Goal: Information Seeking & Learning: Check status

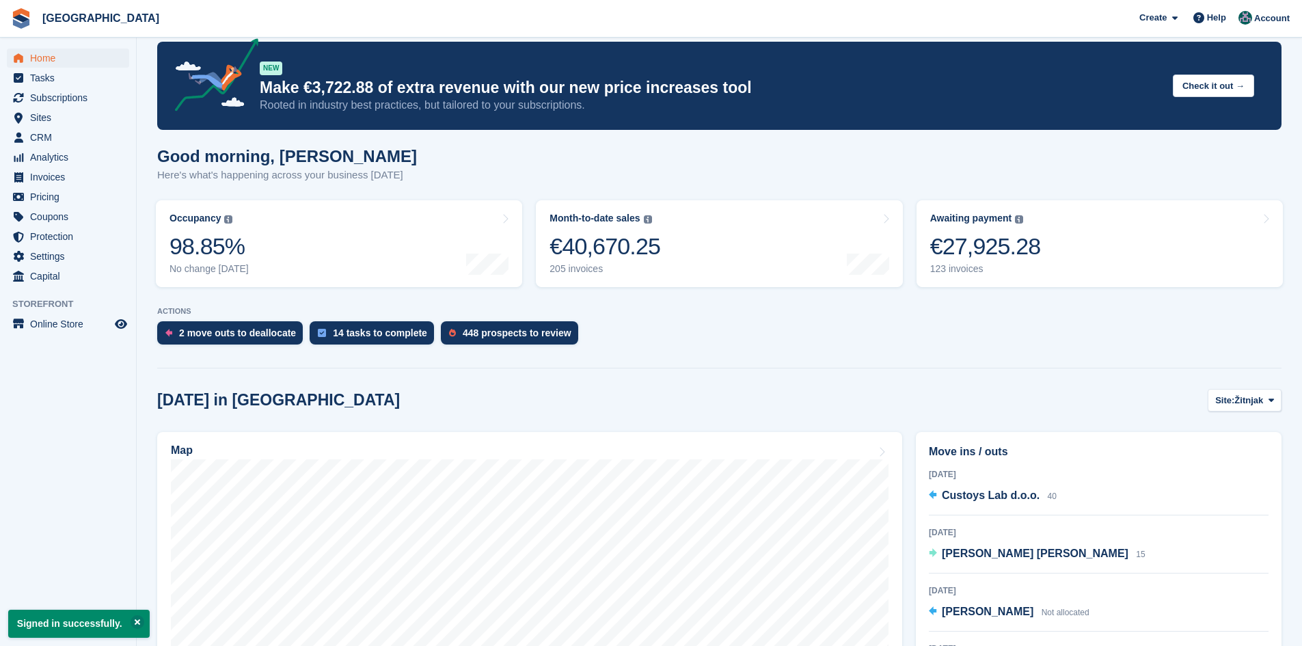
scroll to position [68, 0]
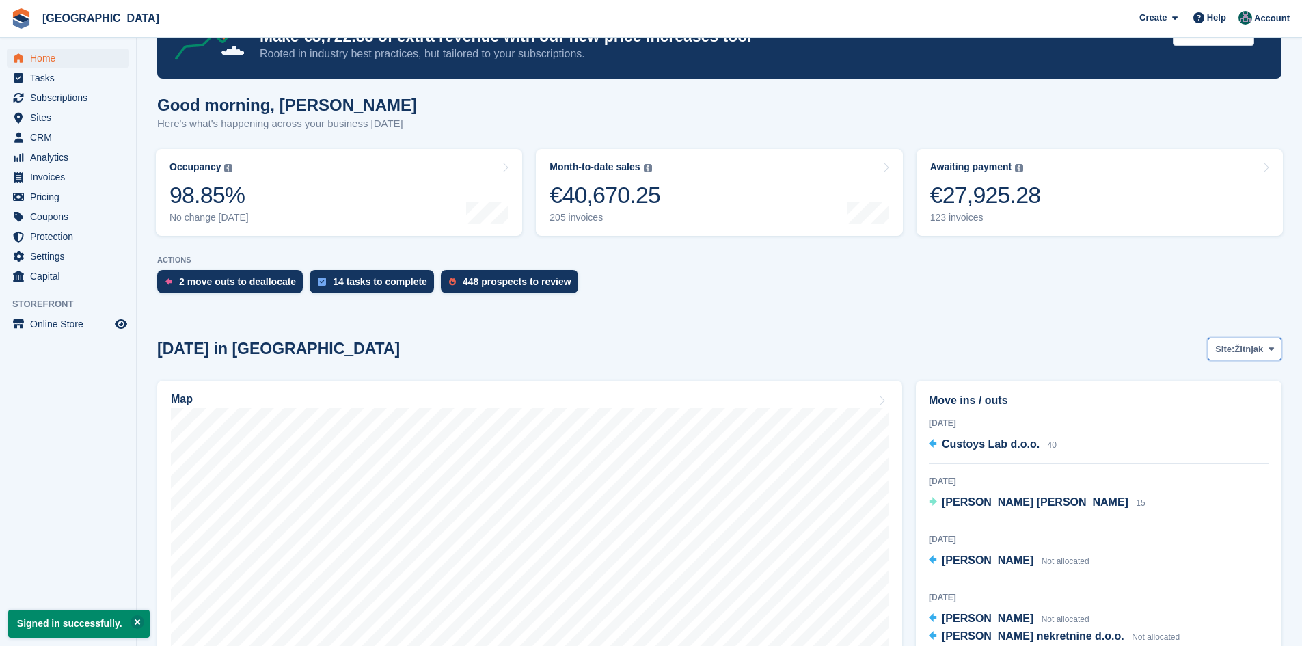
click at [1241, 344] on span "Žitnjak" at bounding box center [1249, 350] width 29 height 14
click at [1194, 410] on link "Zagreb zapad" at bounding box center [1216, 406] width 119 height 25
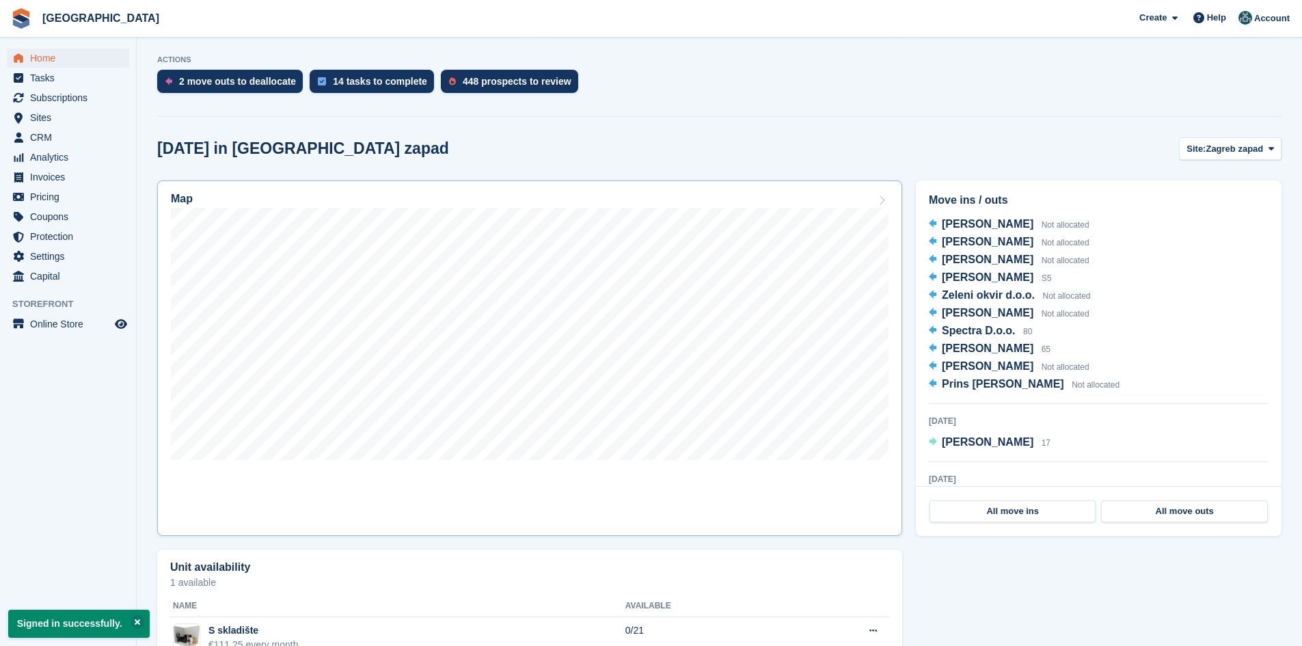
scroll to position [273, 0]
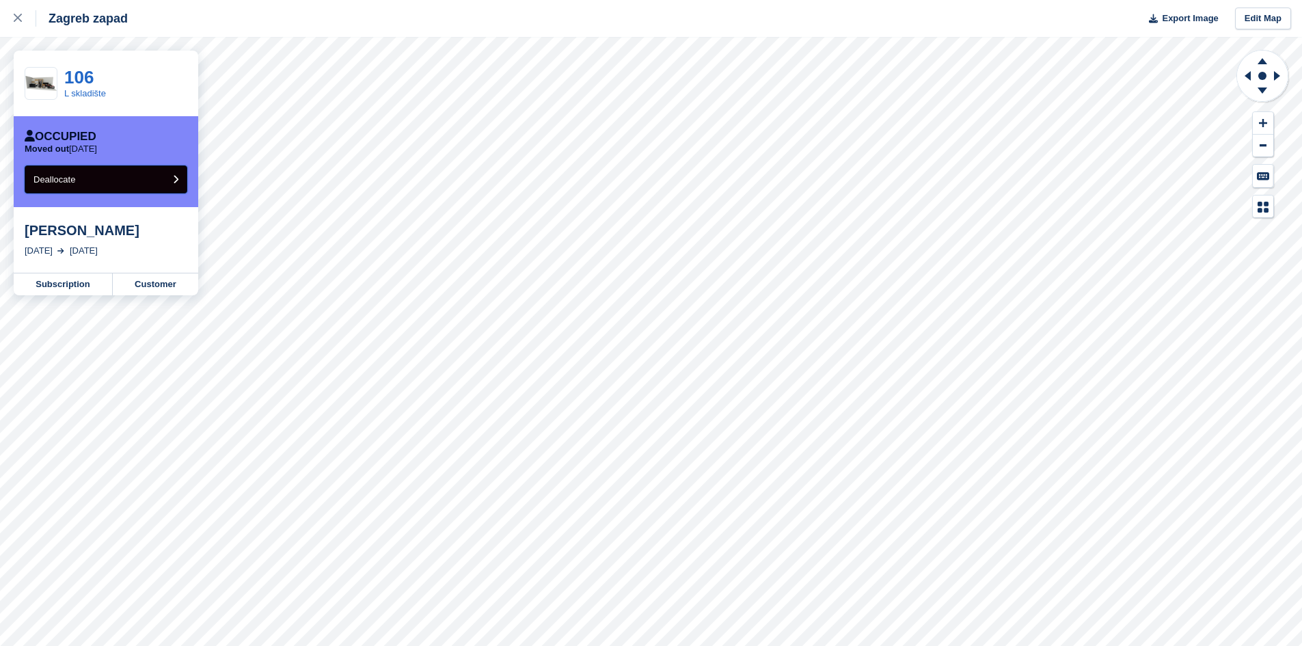
click at [83, 181] on button "Deallocate" at bounding box center [106, 179] width 163 height 28
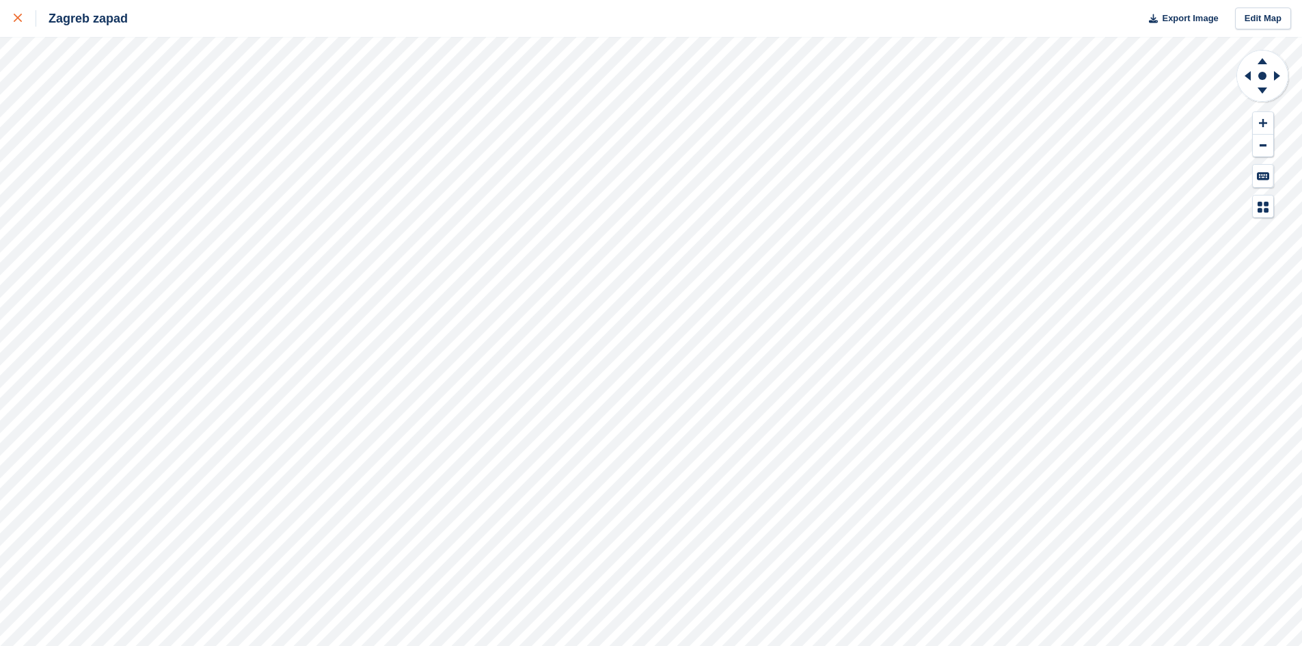
click at [24, 19] on div at bounding box center [25, 18] width 23 height 16
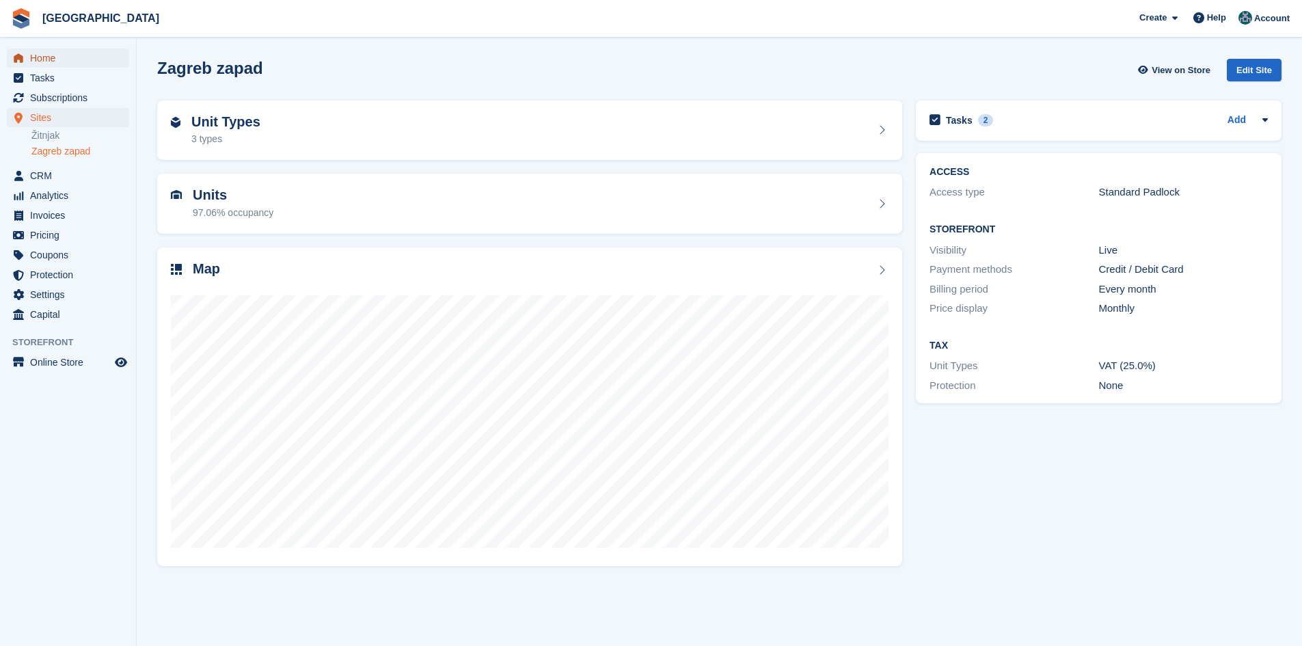
click at [46, 51] on span "Home" at bounding box center [71, 58] width 82 height 19
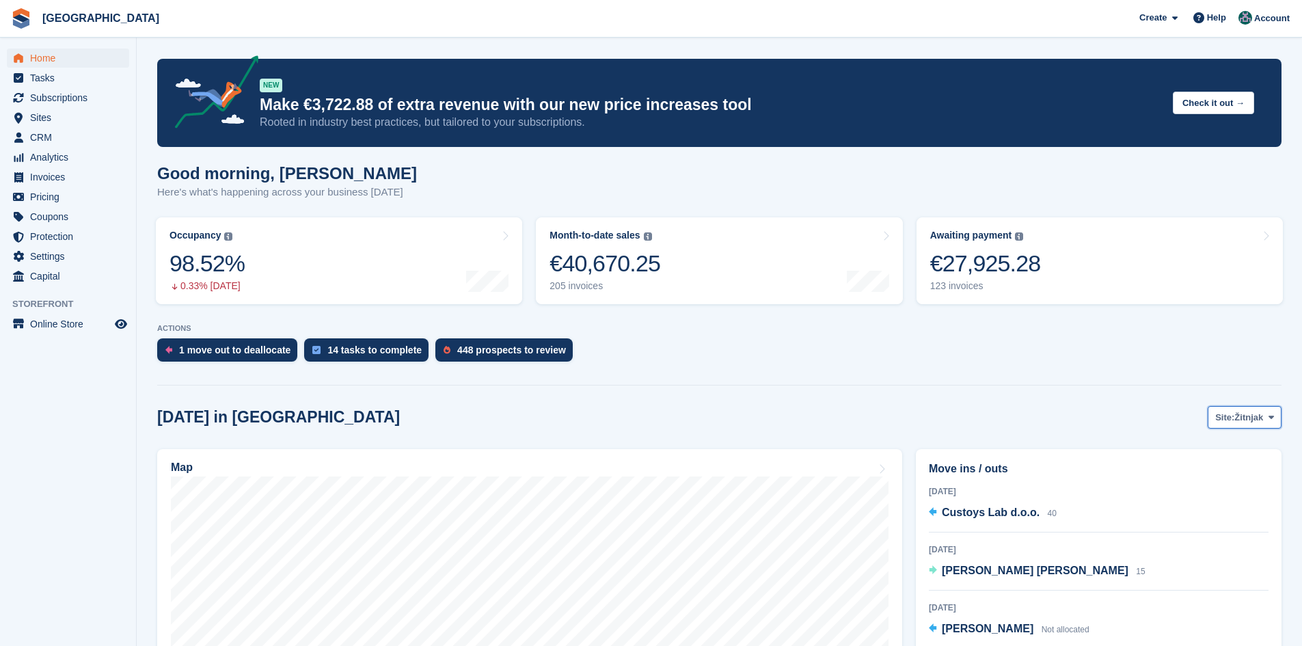
click at [1225, 419] on span "Site:" at bounding box center [1225, 418] width 19 height 14
drag, startPoint x: 1214, startPoint y: 479, endPoint x: 1149, endPoint y: 481, distance: 64.3
click at [1213, 478] on link "Zagreb zapad" at bounding box center [1216, 474] width 119 height 25
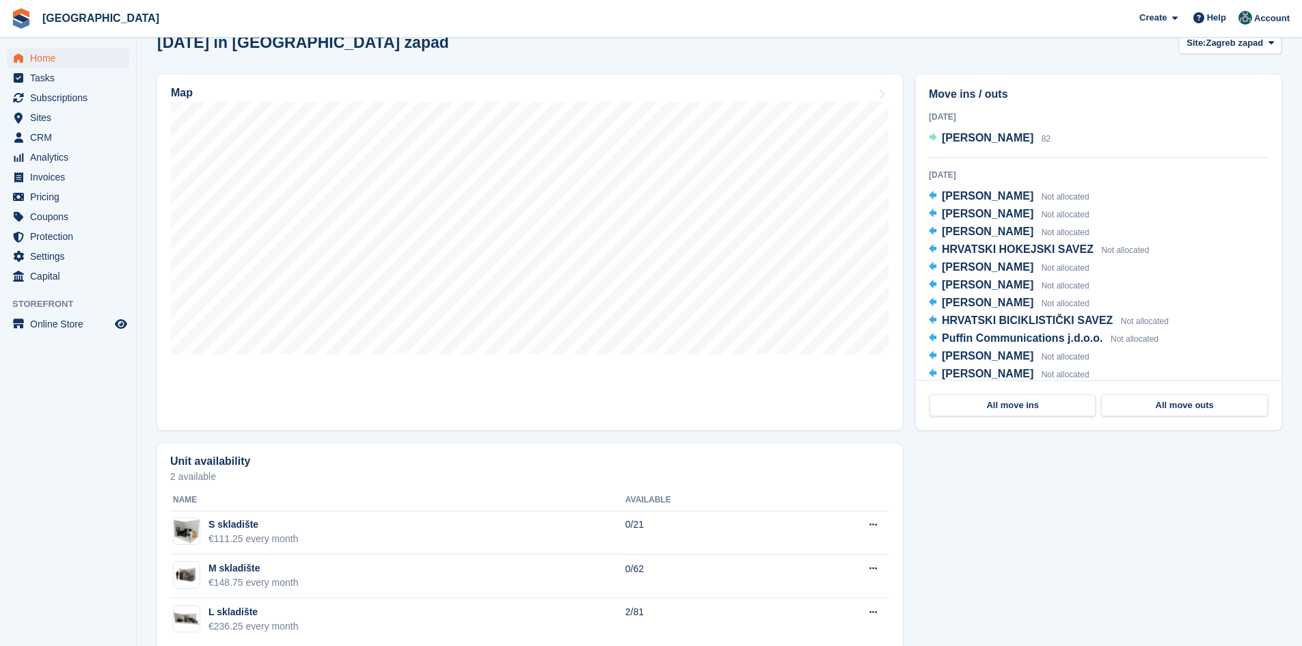
scroll to position [401, 0]
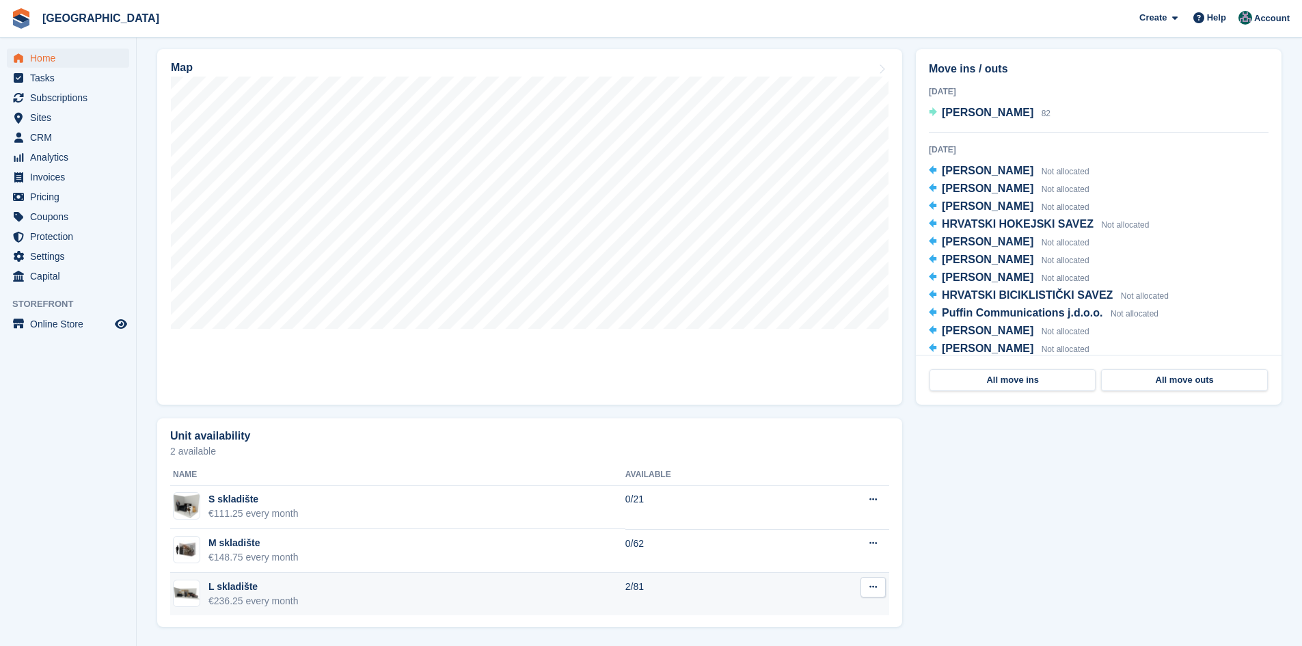
click at [870, 586] on icon at bounding box center [874, 587] width 8 height 9
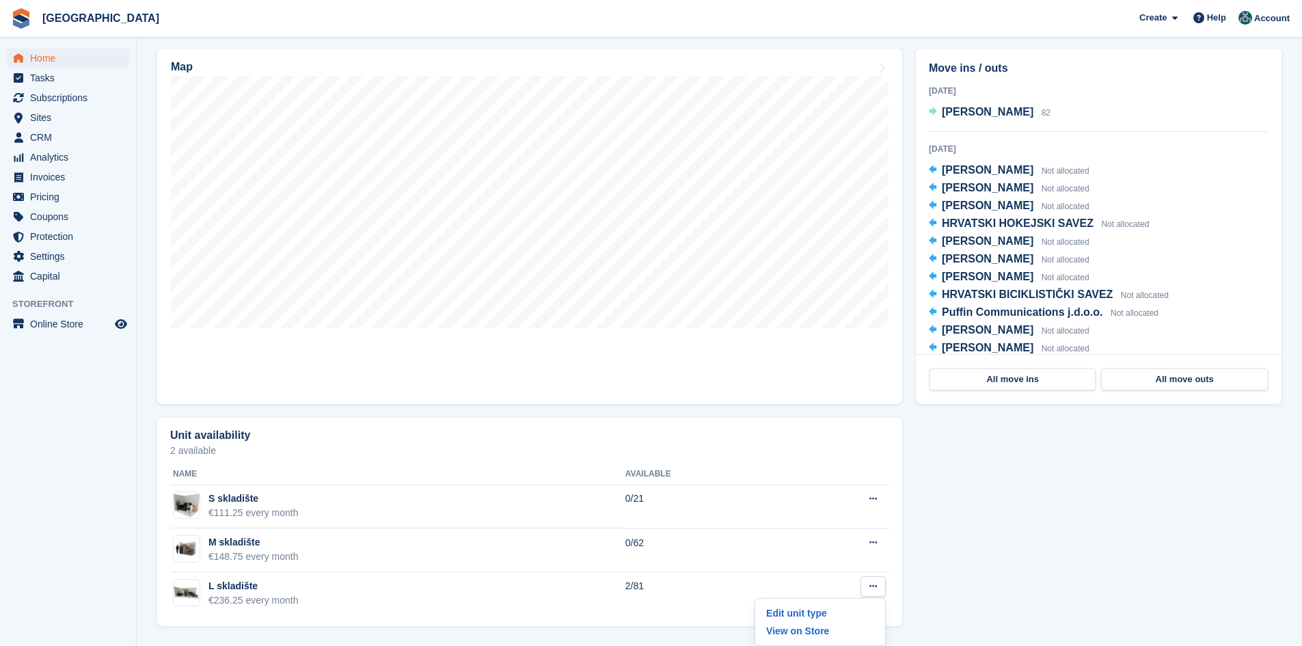
click at [1145, 539] on div "Unit availability 2 available Name Available S skladište €111.25 every month 0/…" at bounding box center [719, 522] width 1138 height 223
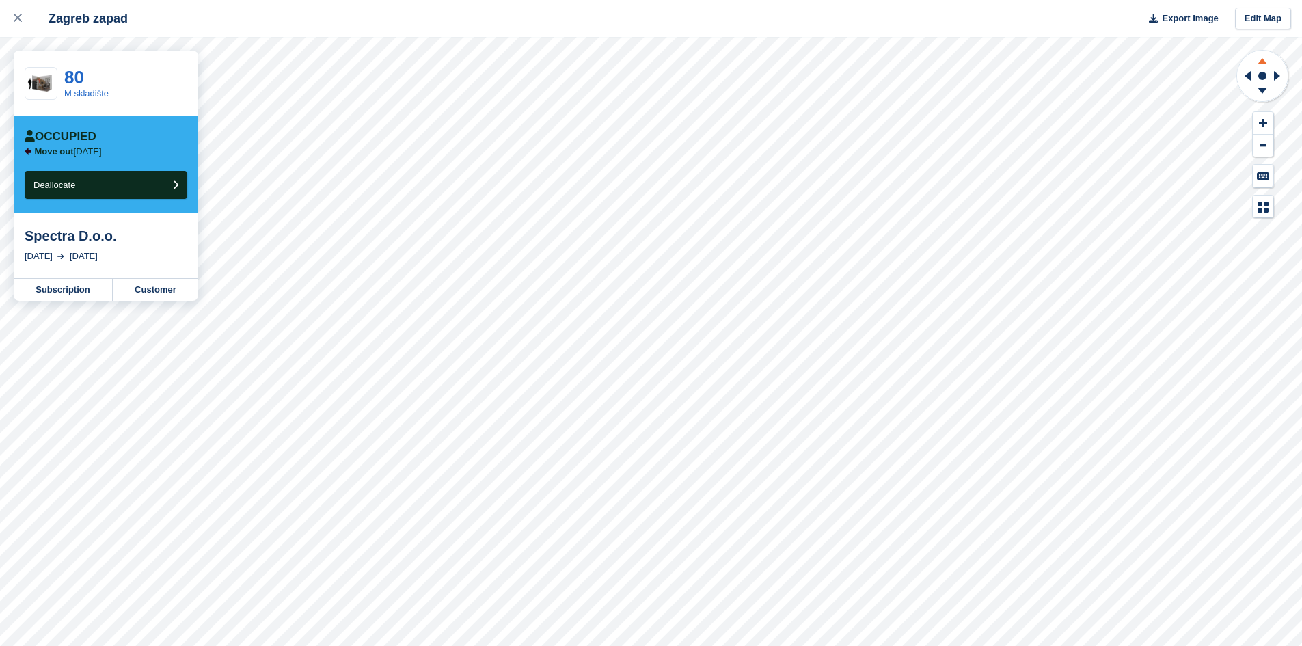
click at [1266, 62] on icon at bounding box center [1263, 59] width 36 height 17
click at [14, 23] on div at bounding box center [25, 18] width 23 height 16
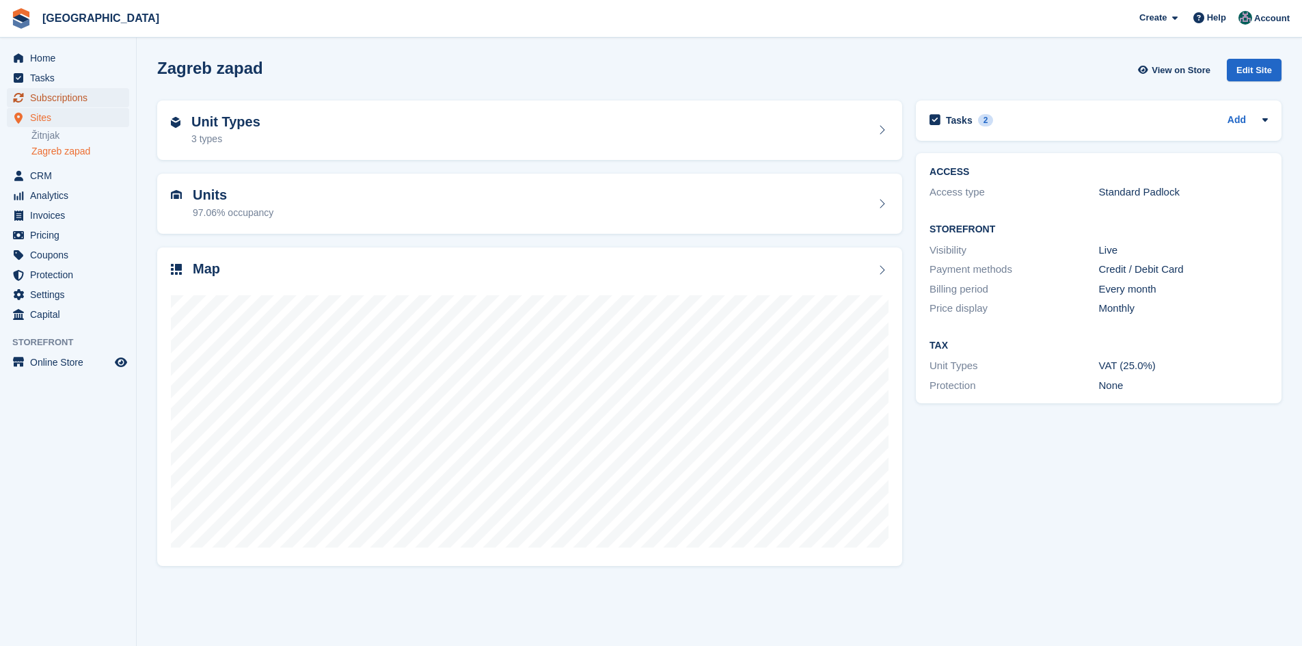
click at [64, 98] on span "Subscriptions" at bounding box center [71, 97] width 82 height 19
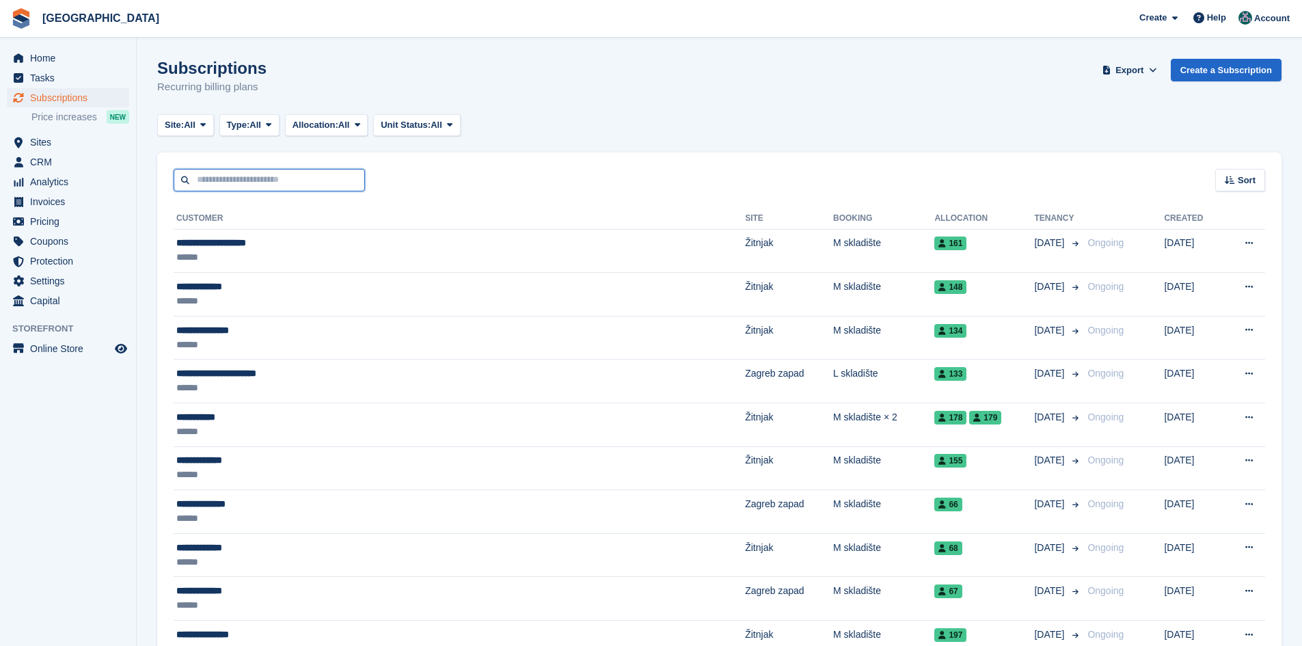
click at [271, 181] on input "text" at bounding box center [269, 180] width 191 height 23
paste input "**********"
type input "**********"
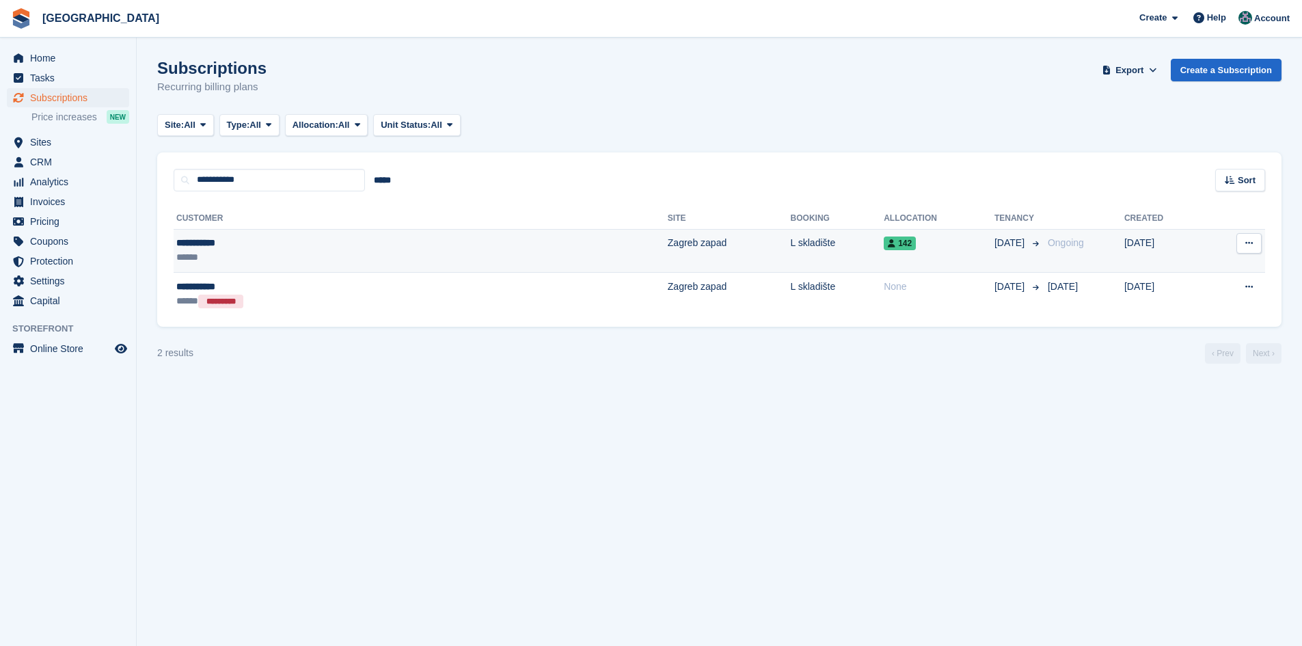
click at [306, 252] on div "******" at bounding box center [293, 257] width 235 height 14
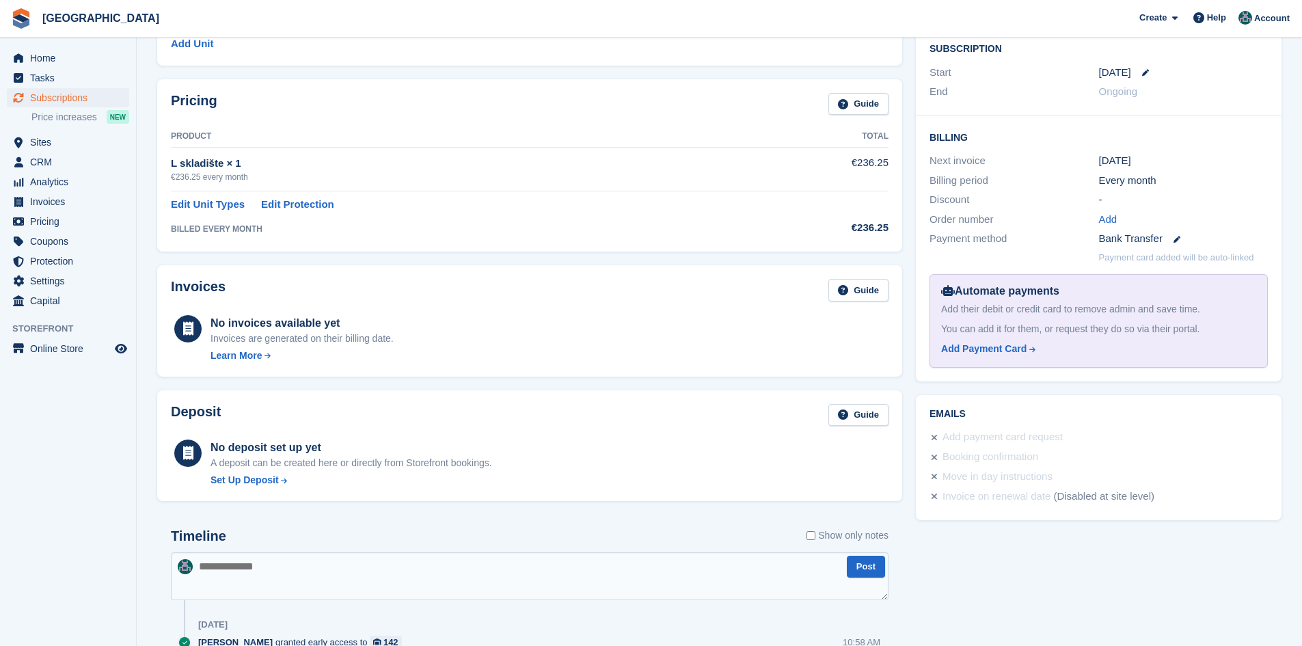
scroll to position [81, 0]
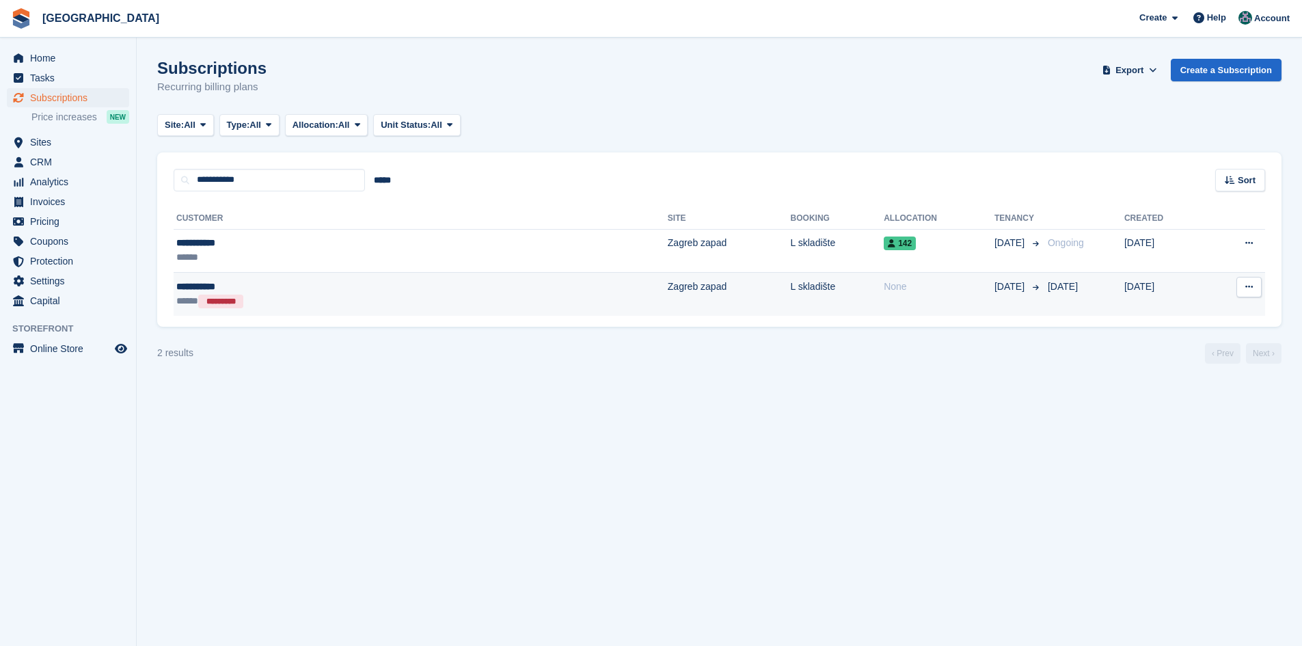
click at [297, 297] on div "***** *********" at bounding box center [293, 301] width 235 height 14
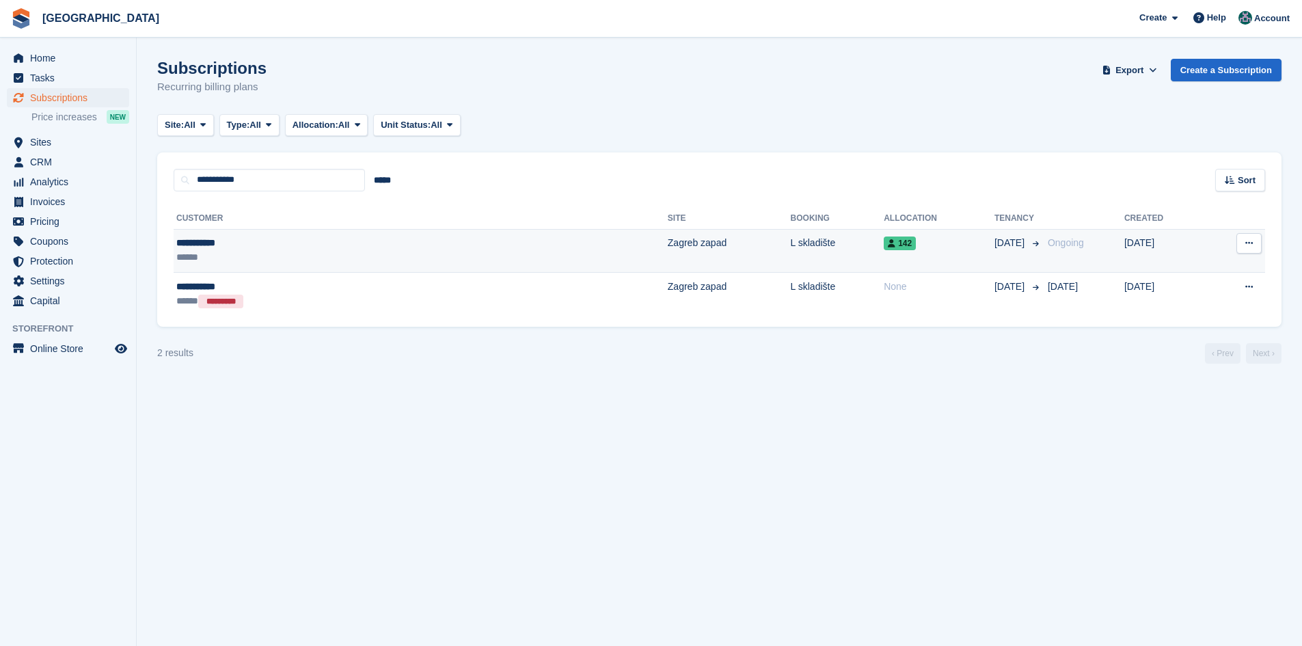
click at [302, 255] on div "******" at bounding box center [293, 257] width 235 height 14
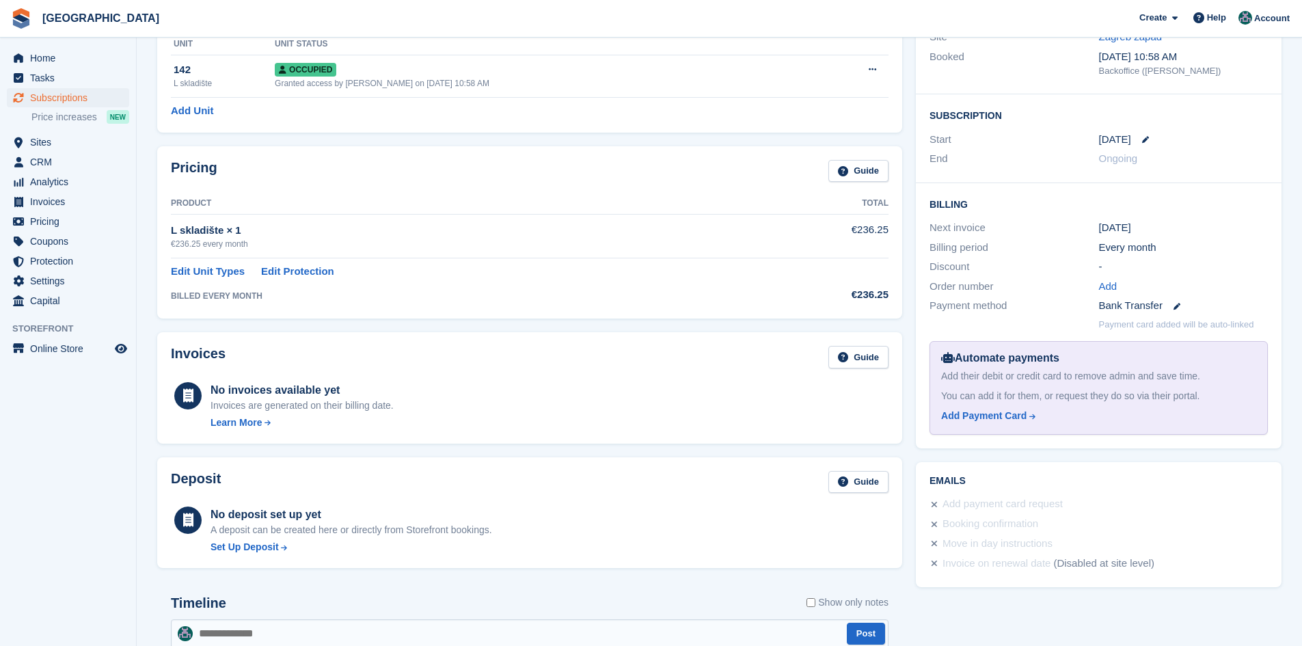
scroll to position [13, 0]
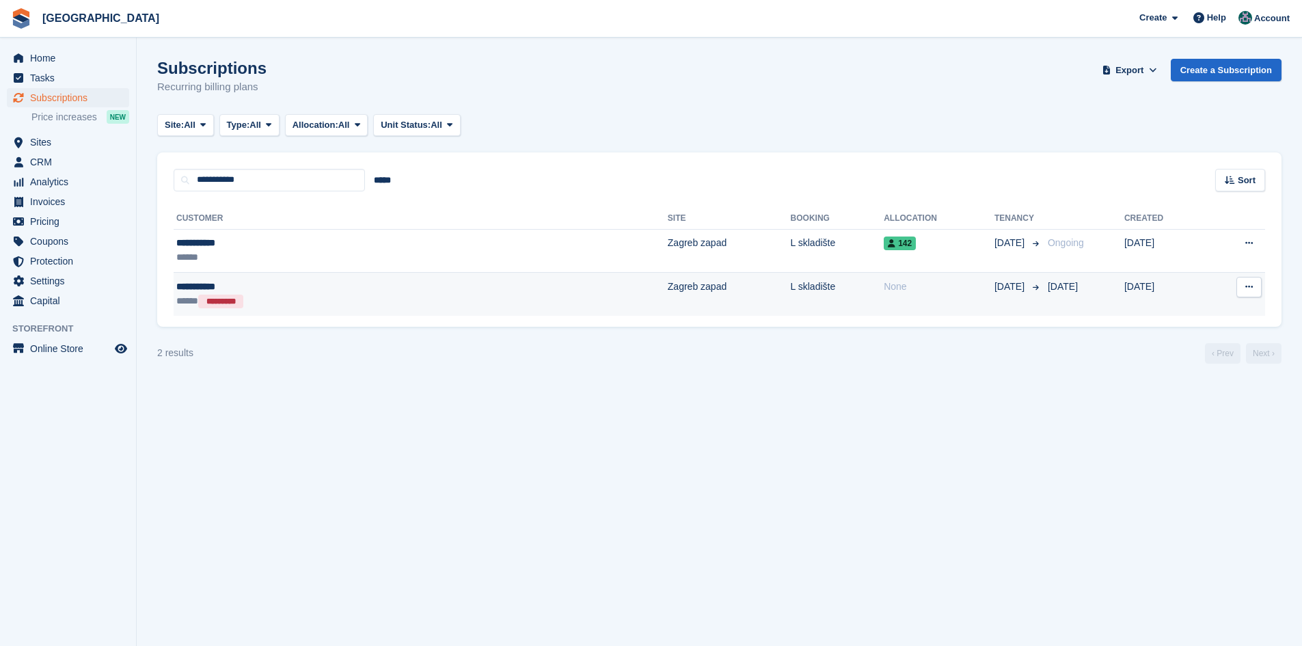
click at [668, 295] on td "Zagreb zapad" at bounding box center [729, 294] width 123 height 43
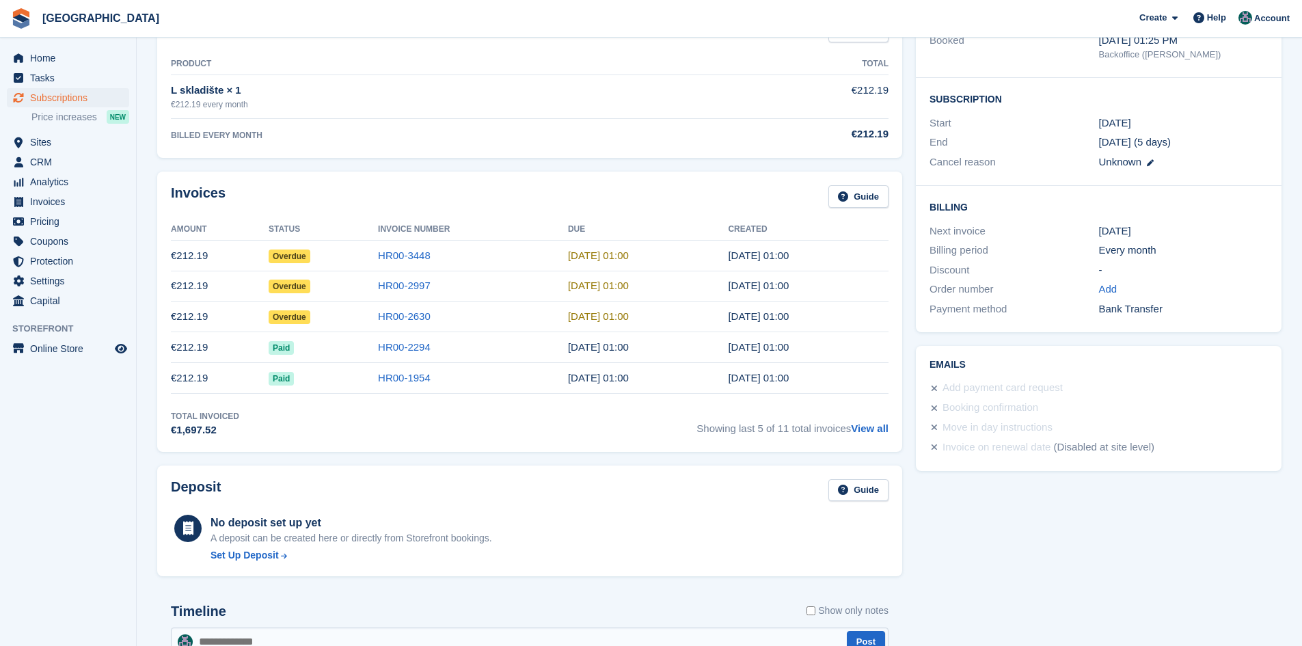
scroll to position [205, 0]
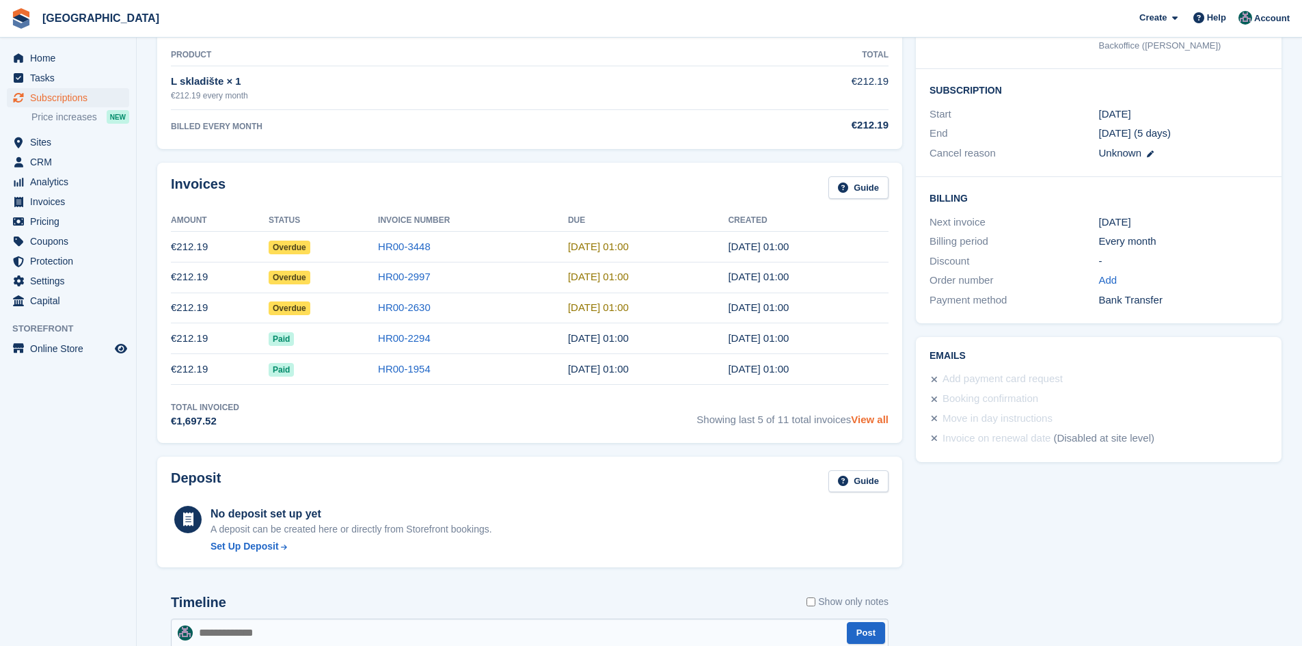
click at [868, 420] on link "View all" at bounding box center [870, 420] width 38 height 12
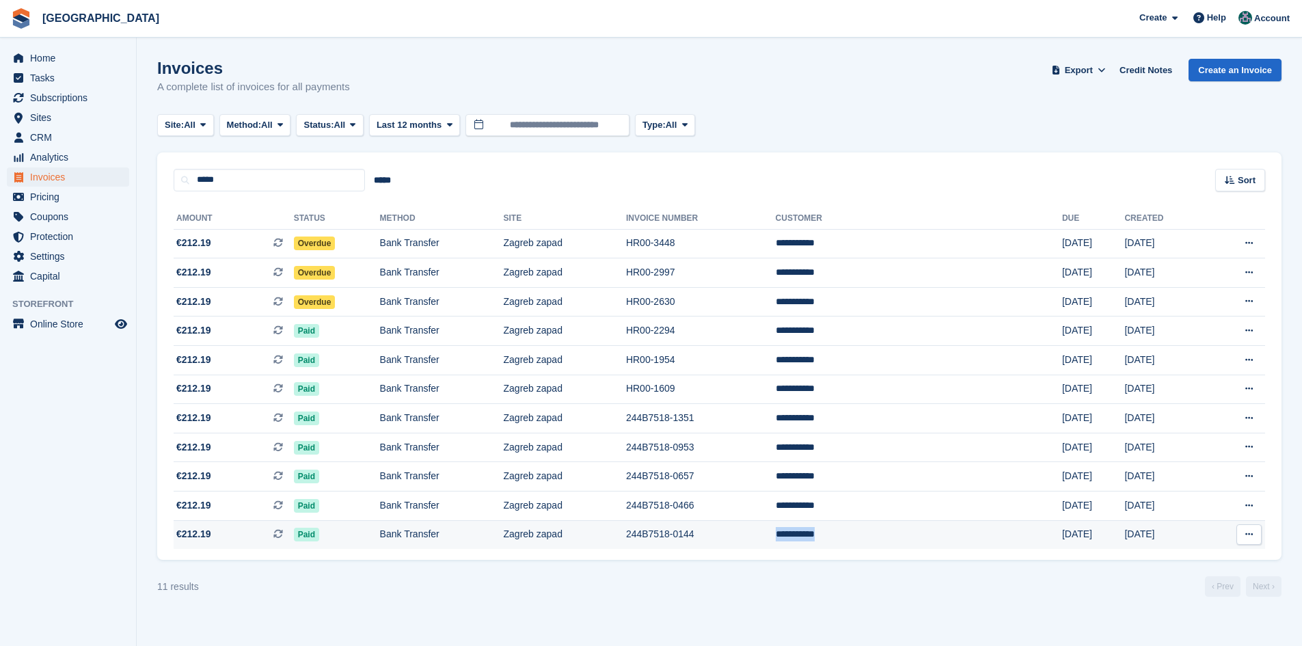
drag, startPoint x: 929, startPoint y: 536, endPoint x: 859, endPoint y: 542, distance: 70.6
click at [859, 542] on td "**********" at bounding box center [919, 534] width 286 height 29
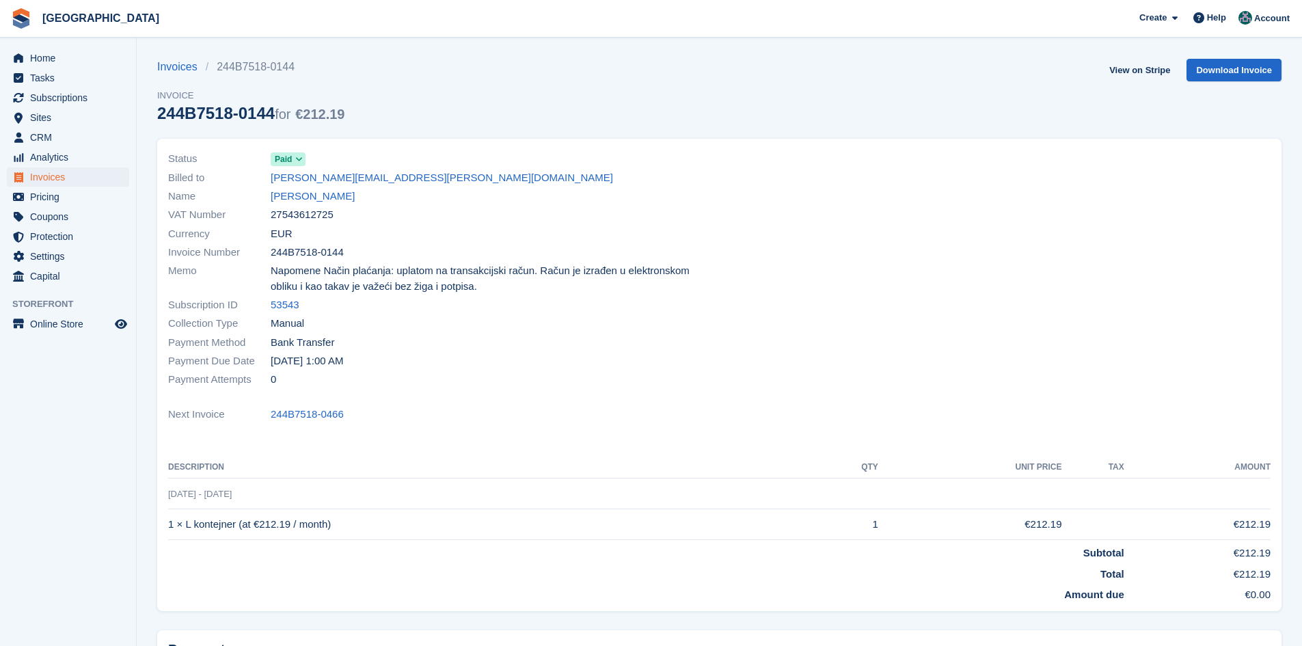
drag, startPoint x: 350, startPoint y: 200, endPoint x: 268, endPoint y: 200, distance: 82.0
click at [268, 200] on div "Name Goran Šamec" at bounding box center [440, 196] width 544 height 18
copy div "Goran Šamec"
click at [807, 371] on div at bounding box center [1000, 270] width 560 height 256
click at [57, 61] on span "Home" at bounding box center [71, 58] width 82 height 19
